Goal: Task Accomplishment & Management: Manage account settings

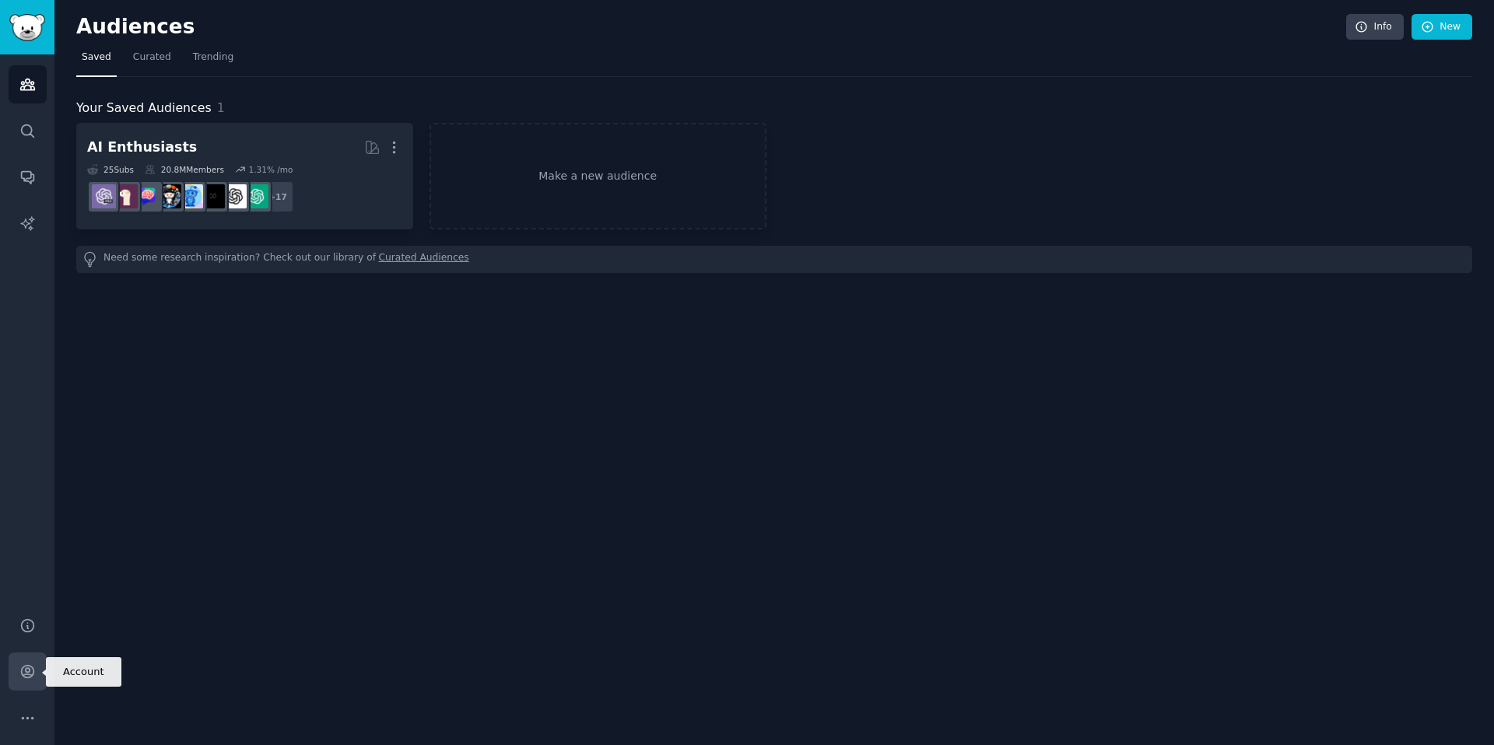
click at [31, 671] on icon "Sidebar" at bounding box center [27, 672] width 16 height 16
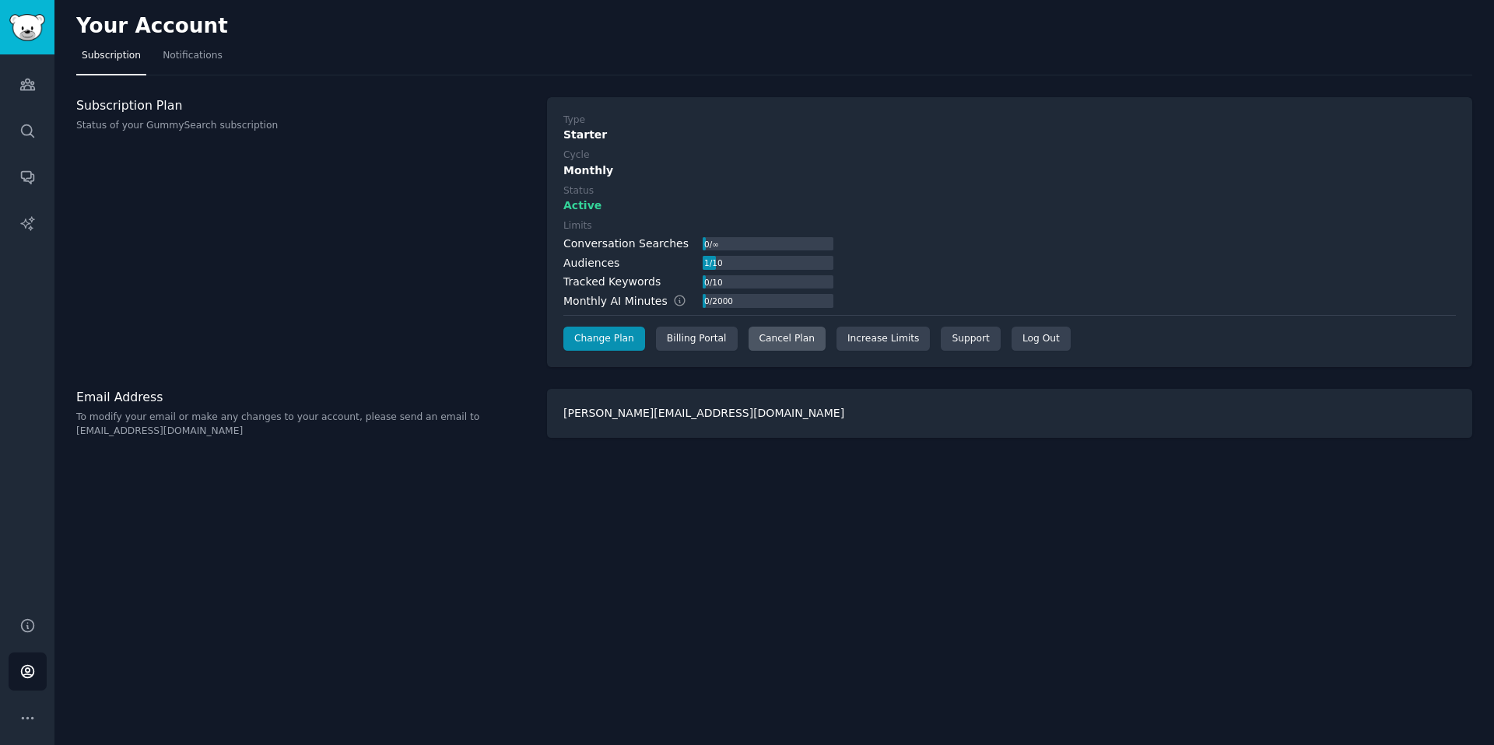
click at [768, 336] on div "Cancel Plan" at bounding box center [786, 339] width 77 height 25
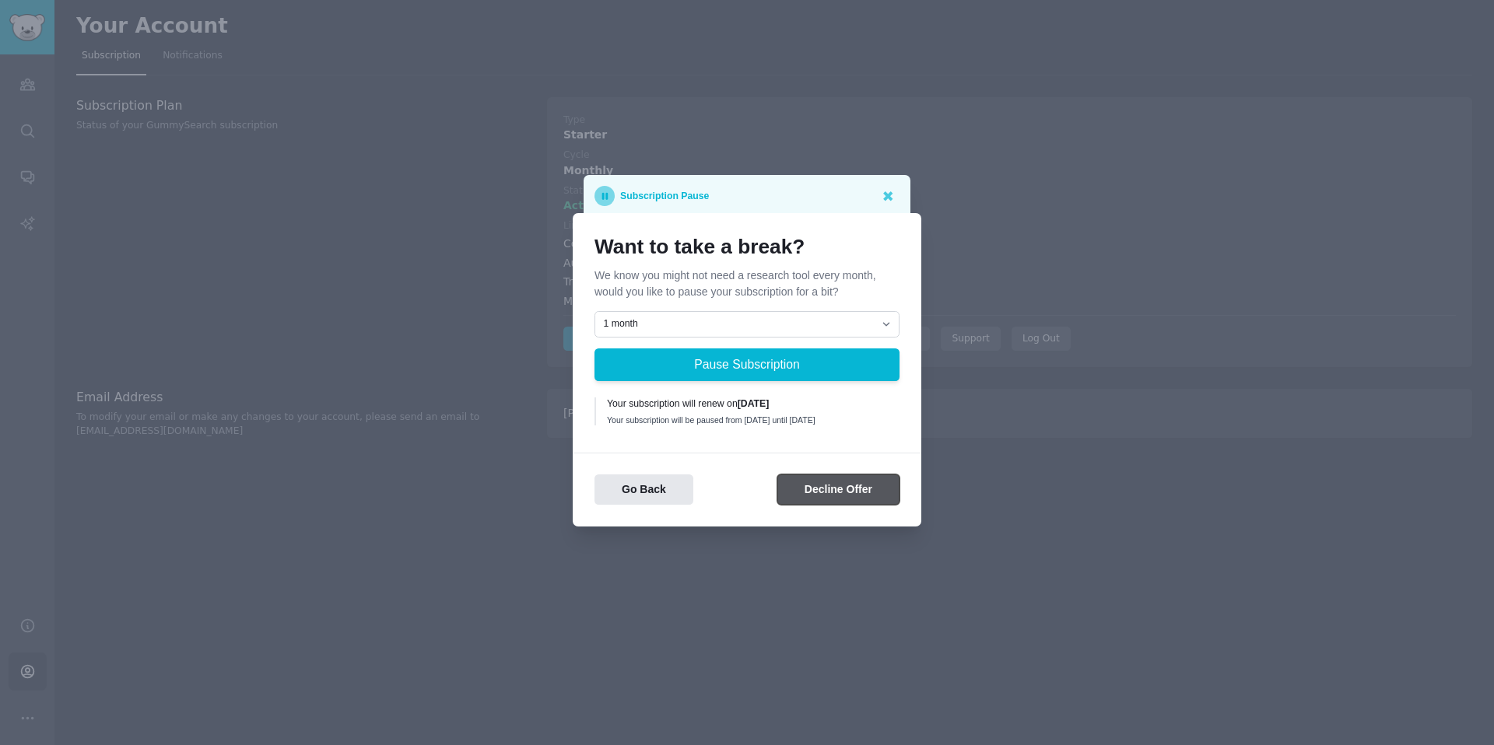
click at [815, 499] on button "Decline Offer" at bounding box center [838, 490] width 122 height 30
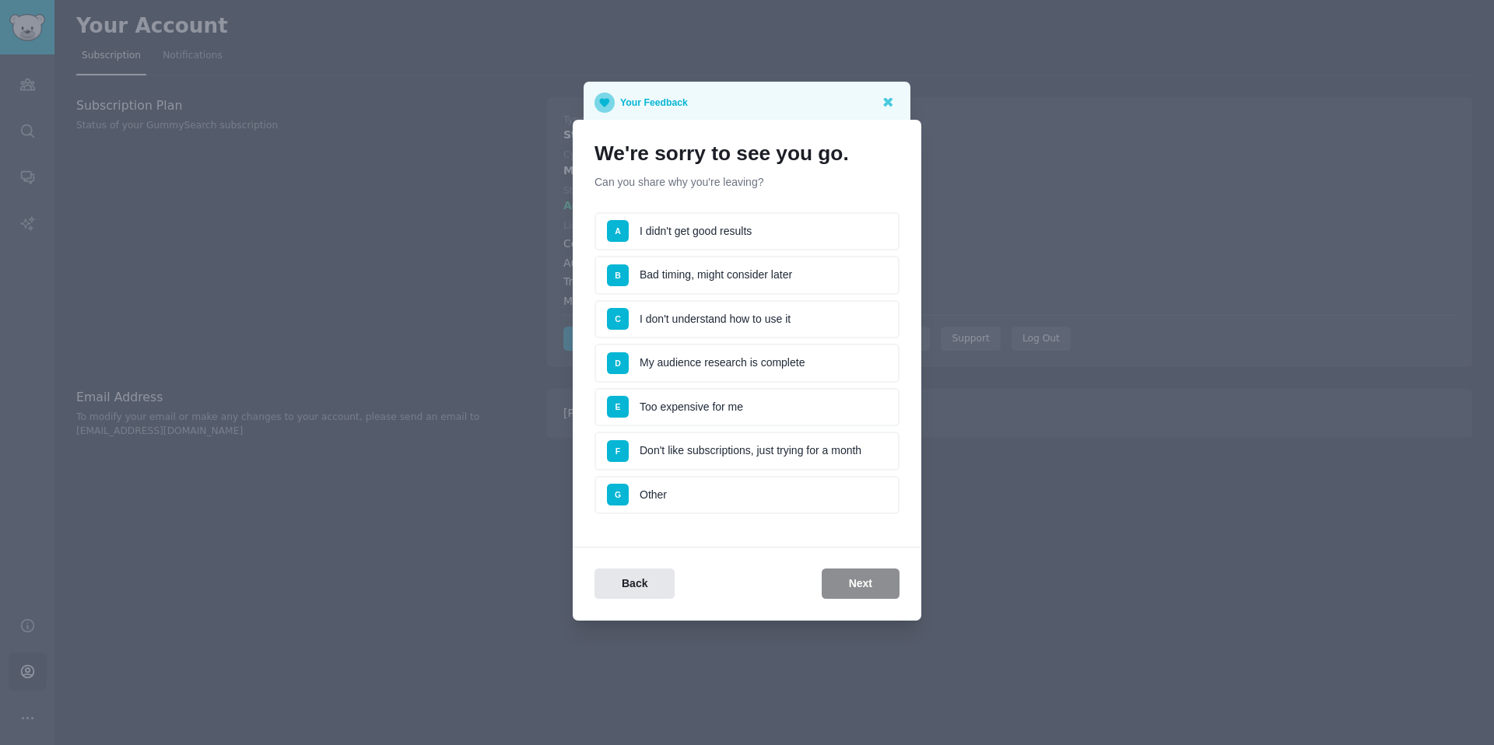
click at [714, 281] on li "B Bad timing, might consider later" at bounding box center [746, 275] width 305 height 39
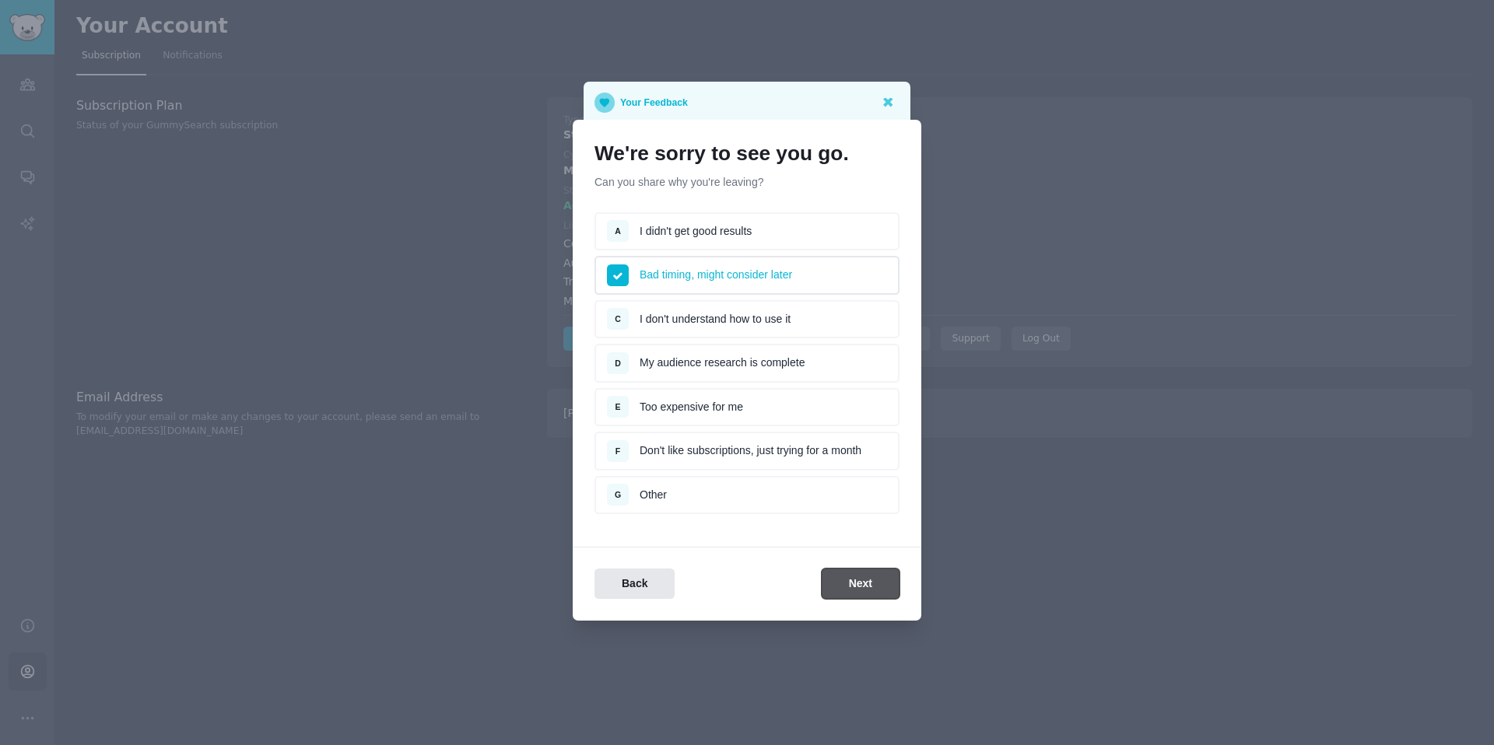
click at [872, 581] on button "Next" at bounding box center [861, 584] width 78 height 30
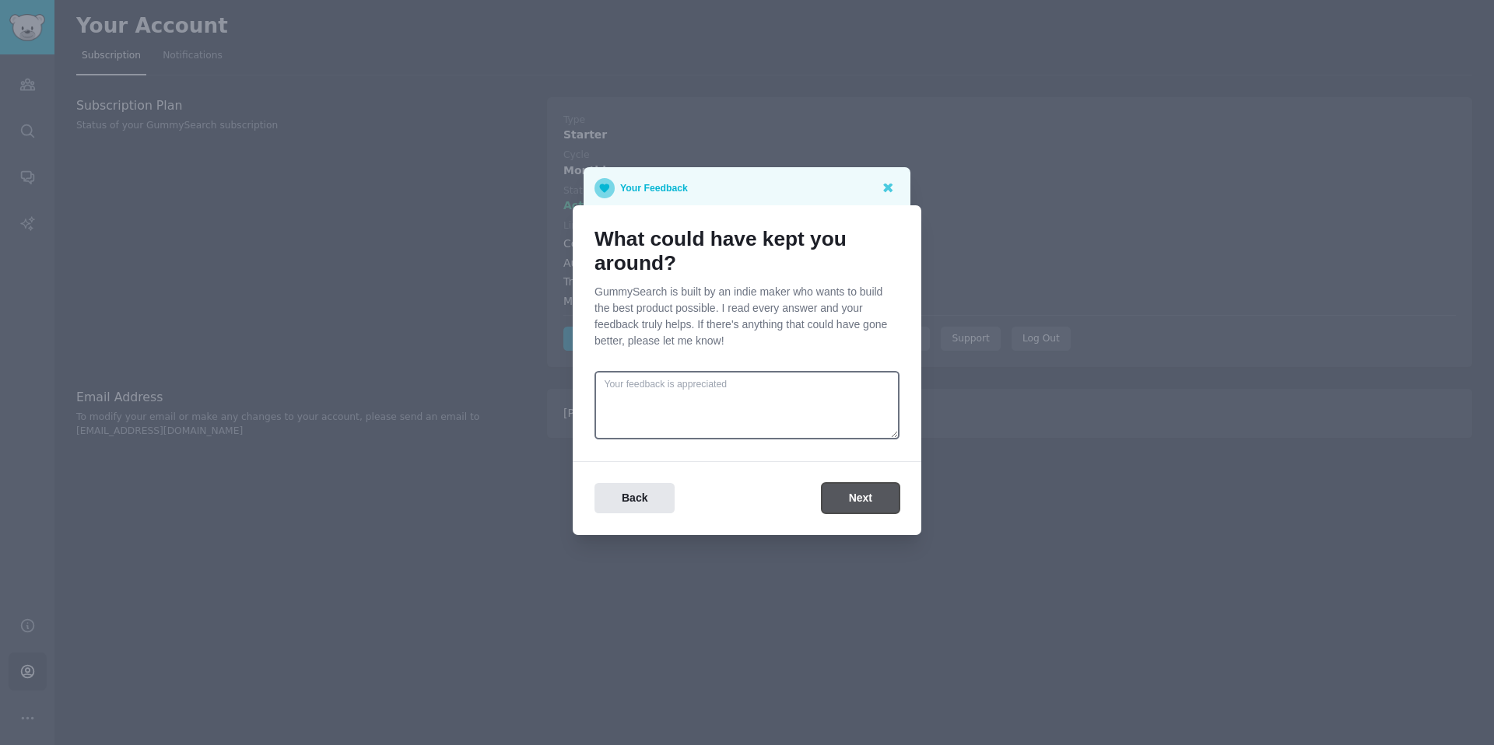
click at [845, 494] on button "Next" at bounding box center [861, 498] width 78 height 30
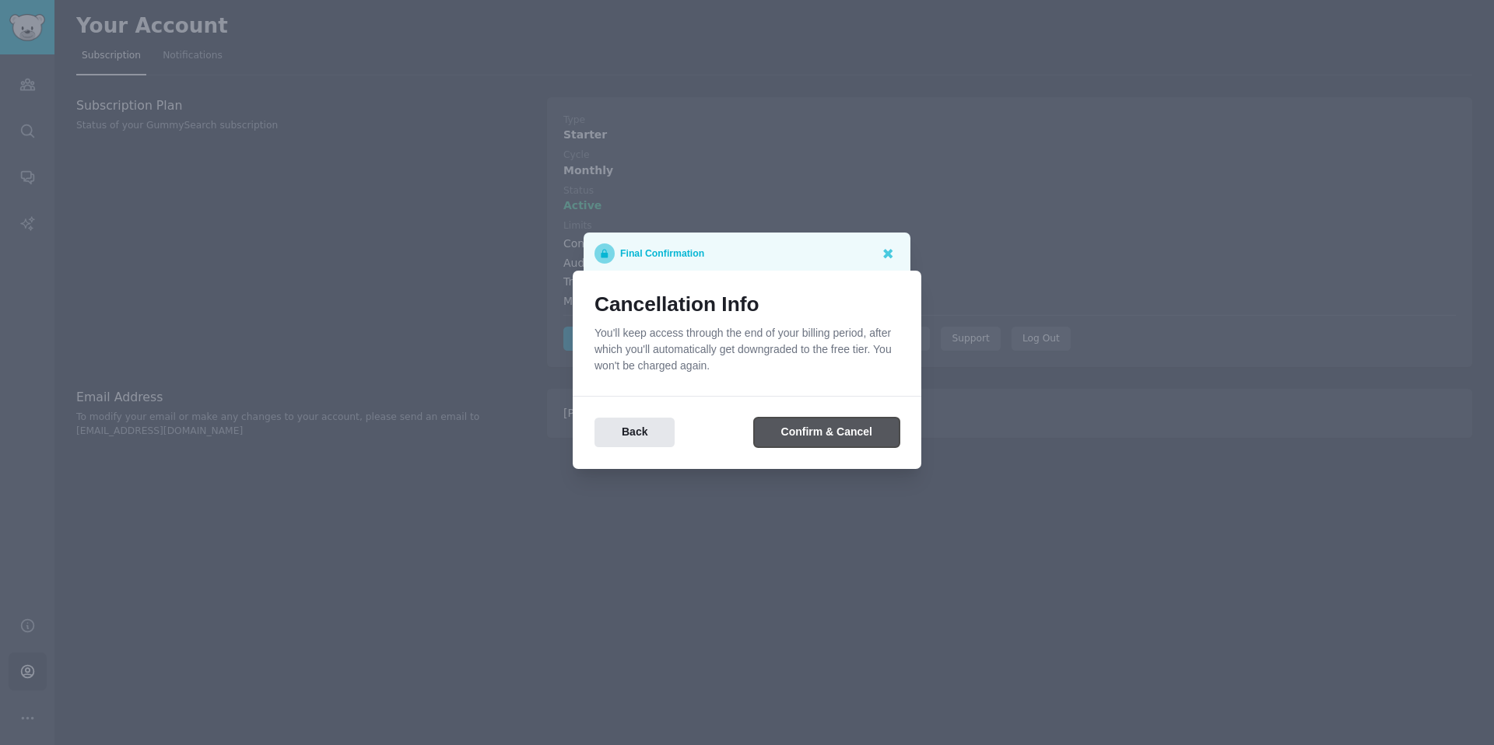
click at [841, 432] on button "Confirm & Cancel" at bounding box center [826, 433] width 145 height 30
